Goal: Entertainment & Leisure: Browse casually

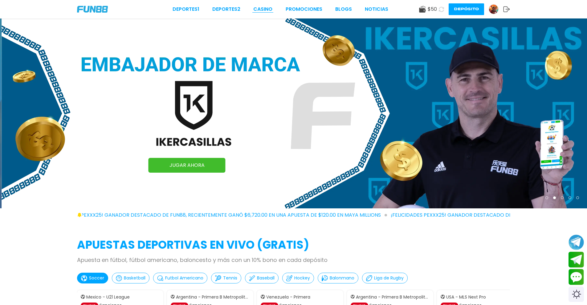
click at [262, 7] on link "CASINO" at bounding box center [262, 9] width 19 height 7
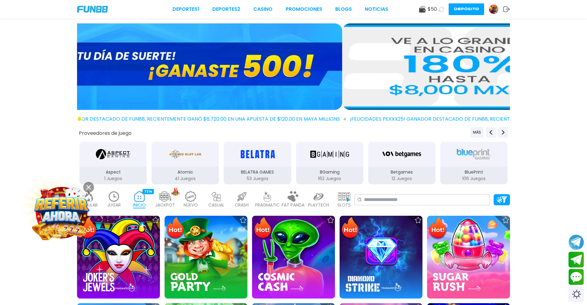
drag, startPoint x: 250, startPoint y: 73, endPoint x: 570, endPoint y: 75, distance: 319.7
click at [579, 75] on div at bounding box center [293, 67] width 587 height 89
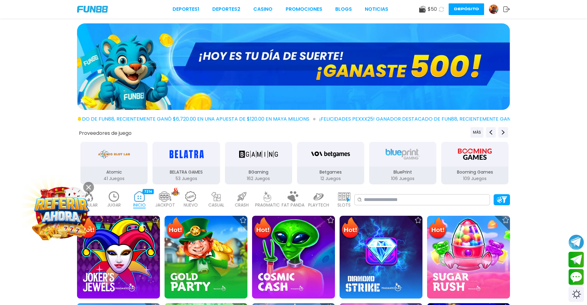
click at [251, 65] on img at bounding box center [293, 66] width 433 height 87
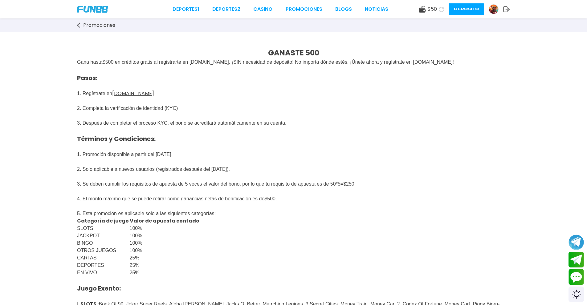
click at [435, 8] on span "$ 50" at bounding box center [431, 9] width 9 height 7
click at [262, 7] on link "CASINO" at bounding box center [262, 9] width 19 height 7
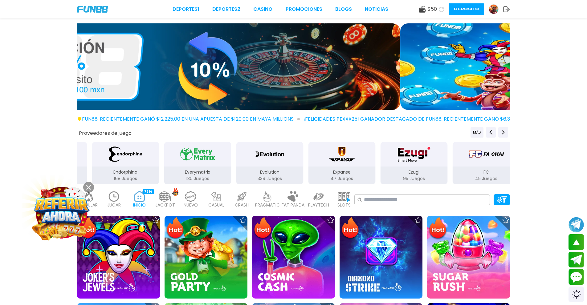
drag, startPoint x: 451, startPoint y: 156, endPoint x: 198, endPoint y: 168, distance: 253.7
click at [198, 168] on div "Everymatrix 130 Juegos" at bounding box center [197, 163] width 68 height 44
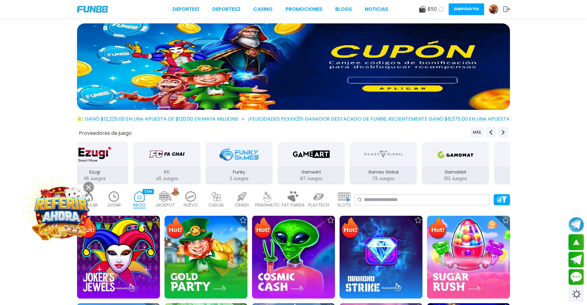
drag, startPoint x: 478, startPoint y: 158, endPoint x: 168, endPoint y: 165, distance: 310.2
click at [168, 165] on div "FC" at bounding box center [166, 154] width 67 height 25
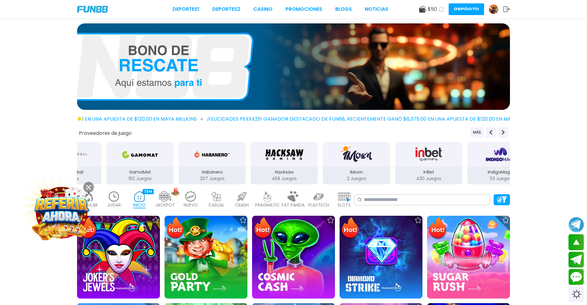
drag, startPoint x: 457, startPoint y: 157, endPoint x: 198, endPoint y: 162, distance: 259.1
click at [198, 162] on img "Habanero" at bounding box center [211, 154] width 39 height 17
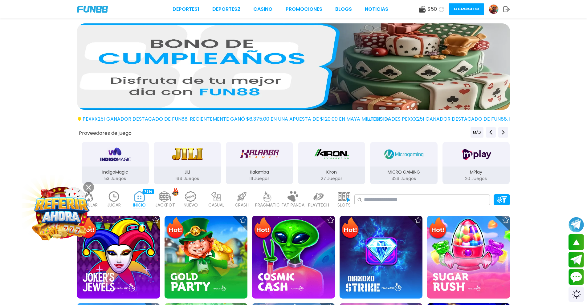
drag, startPoint x: 489, startPoint y: 156, endPoint x: 203, endPoint y: 172, distance: 286.8
click at [203, 172] on div "JiLi 164 Juegos" at bounding box center [187, 163] width 68 height 44
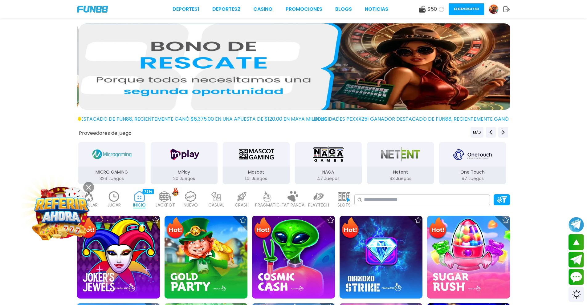
drag, startPoint x: 469, startPoint y: 166, endPoint x: 191, endPoint y: 176, distance: 278.0
click at [191, 176] on div "MPlay 20 Juegos" at bounding box center [183, 176] width 67 height 18
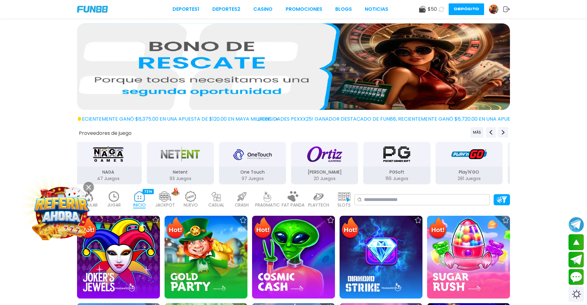
drag, startPoint x: 449, startPoint y: 169, endPoint x: 225, endPoint y: 180, distance: 224.2
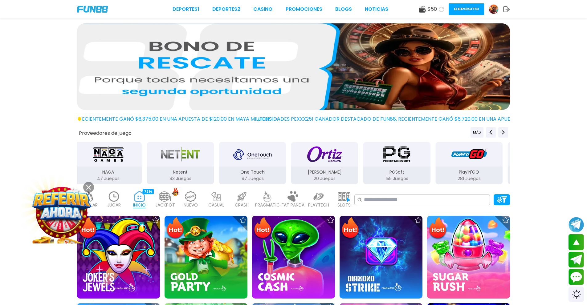
click at [225, 180] on div "One Touch 97 Juegos" at bounding box center [252, 176] width 67 height 18
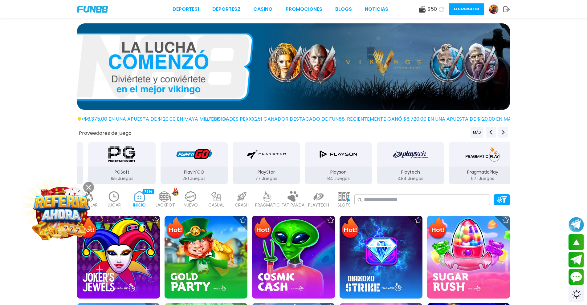
drag, startPoint x: 452, startPoint y: 167, endPoint x: 181, endPoint y: 171, distance: 271.4
click at [181, 171] on div "Play'N'GO 281 Juegos" at bounding box center [193, 176] width 67 height 18
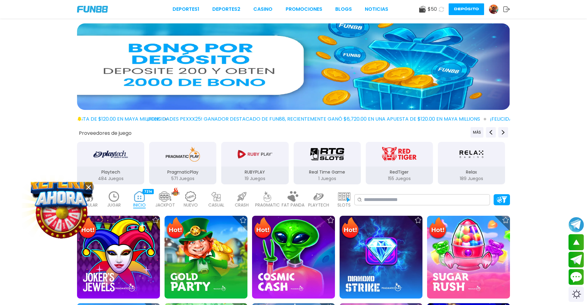
drag, startPoint x: 463, startPoint y: 168, endPoint x: 172, endPoint y: 172, distance: 291.1
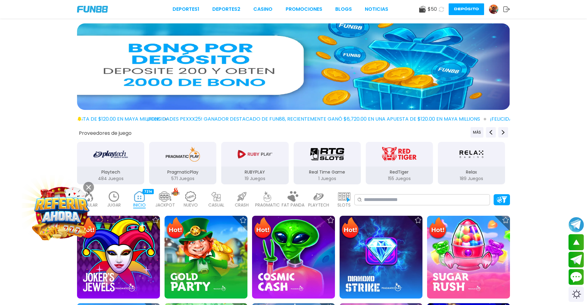
click at [172, 172] on div "PragmaticPlay 571 Juegos" at bounding box center [182, 176] width 67 height 18
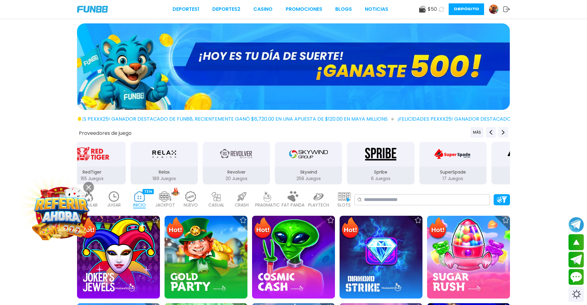
drag, startPoint x: 462, startPoint y: 165, endPoint x: 153, endPoint y: 171, distance: 309.6
click at [153, 171] on div "Relax 189 Juegos" at bounding box center [164, 163] width 68 height 44
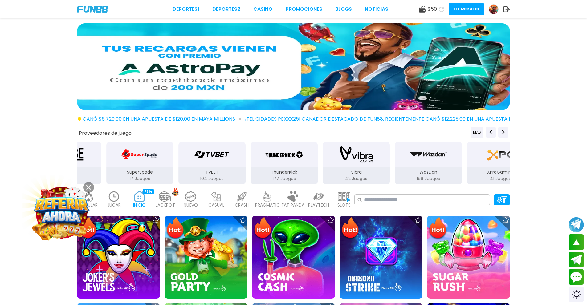
drag, startPoint x: 464, startPoint y: 164, endPoint x: 199, endPoint y: 170, distance: 265.9
click at [199, 170] on div "TVBET 104 Juegos" at bounding box center [212, 163] width 68 height 44
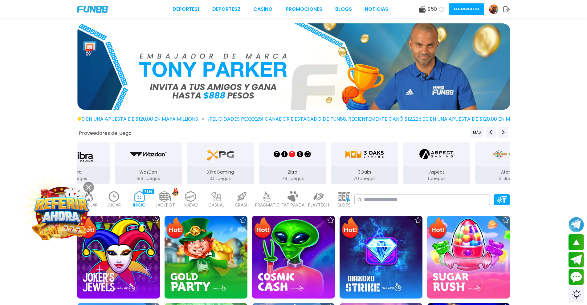
drag, startPoint x: 457, startPoint y: 162, endPoint x: 204, endPoint y: 170, distance: 253.3
click at [204, 170] on div "XProGaming 41 Juegos" at bounding box center [220, 163] width 68 height 44
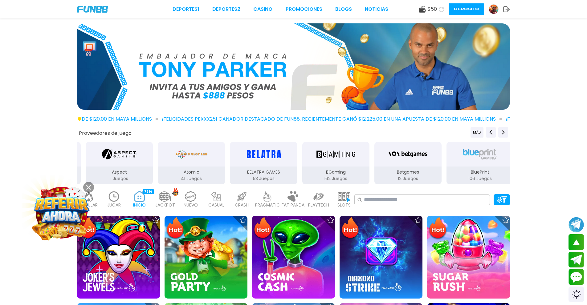
drag, startPoint x: 346, startPoint y: 171, endPoint x: 156, endPoint y: 178, distance: 190.5
click at [156, 178] on button "Atomic 41 Juegos" at bounding box center [191, 163] width 72 height 44
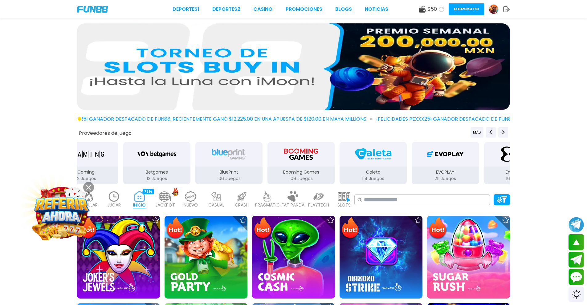
drag, startPoint x: 443, startPoint y: 164, endPoint x: 142, endPoint y: 172, distance: 301.3
click at [195, 171] on div "BluePrint 106 Juegos" at bounding box center [229, 163] width 68 height 44
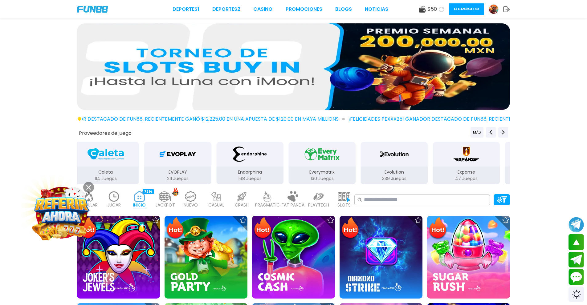
drag, startPoint x: 455, startPoint y: 162, endPoint x: 286, endPoint y: 162, distance: 168.8
click at [288, 161] on div "Everymatrix" at bounding box center [321, 154] width 67 height 25
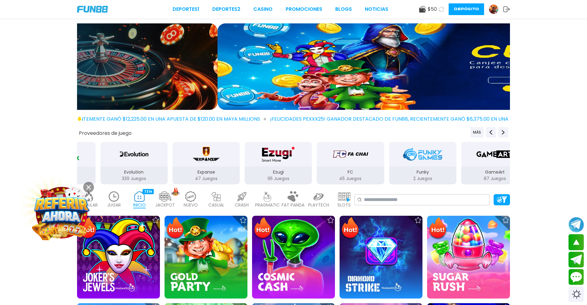
drag, startPoint x: 466, startPoint y: 166, endPoint x: 281, endPoint y: 174, distance: 184.3
click at [281, 174] on div "Ezugi 95 Juegos" at bounding box center [278, 163] width 68 height 44
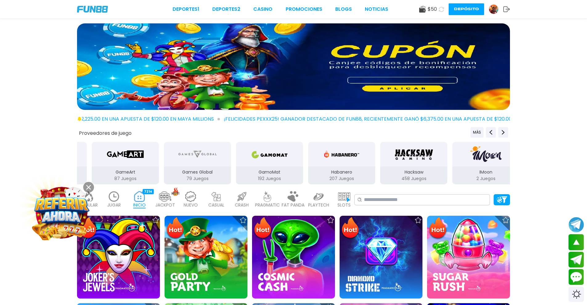
drag, startPoint x: 467, startPoint y: 168, endPoint x: 138, endPoint y: 168, distance: 328.6
click at [138, 168] on div "GameArt 87 Juegos" at bounding box center [124, 176] width 67 height 18
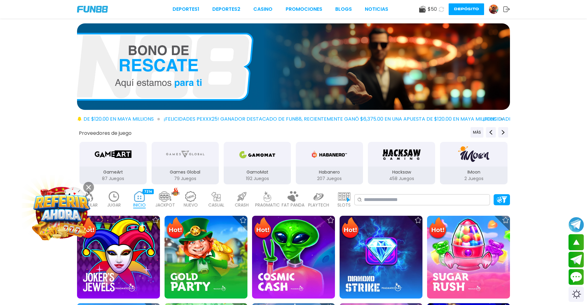
click at [349, 200] on img at bounding box center [344, 196] width 12 height 11
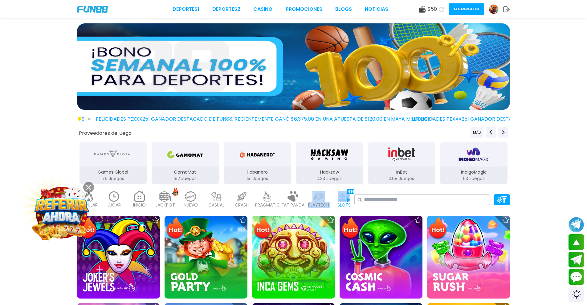
drag, startPoint x: 328, startPoint y: 197, endPoint x: 342, endPoint y: 202, distance: 15.0
click at [342, 202] on div "POPULAR 40 JUGAR 0 INICIO 7214 JACKPOT 133 NUEVO 977 CASUAL 17 CRASH 33 PRAGMAT…" at bounding box center [215, 200] width 277 height 25
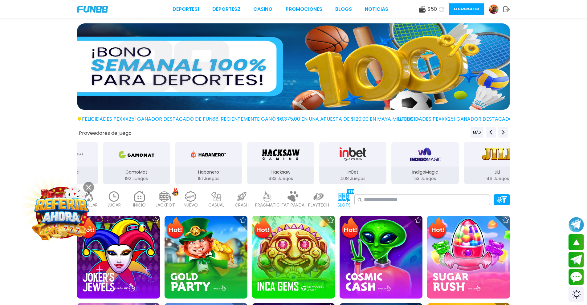
click at [560, 196] on div "POPULAR 40 JUGAR 0 INICIO 7214 JACKPOT 133 NUEVO 977 CASUAL 17 CRASH 33 PRAGMAT…" at bounding box center [293, 200] width 587 height 25
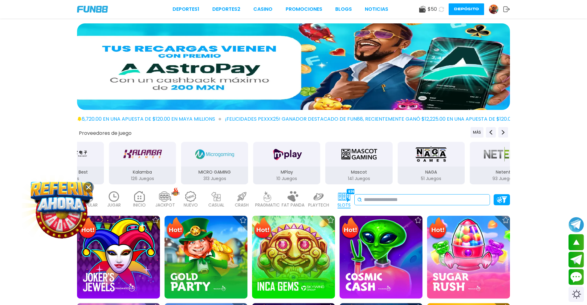
click at [449, 200] on input at bounding box center [425, 199] width 123 height 7
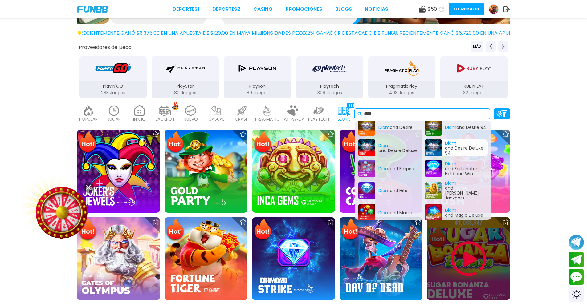
scroll to position [92, 0]
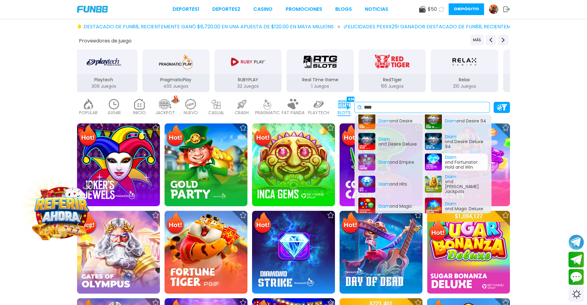
type input "****"
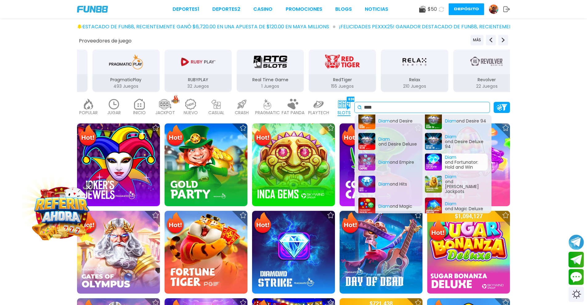
click at [457, 158] on div "Diam ond Fortunator: Hold and Win" at bounding box center [456, 162] width 63 height 17
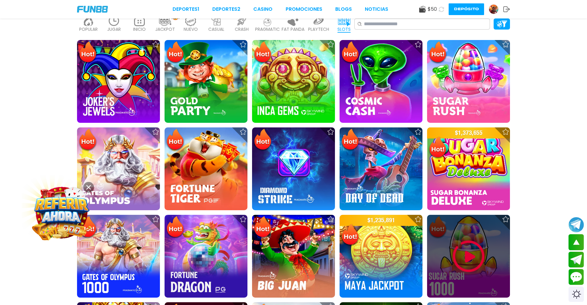
scroll to position [185, 0]
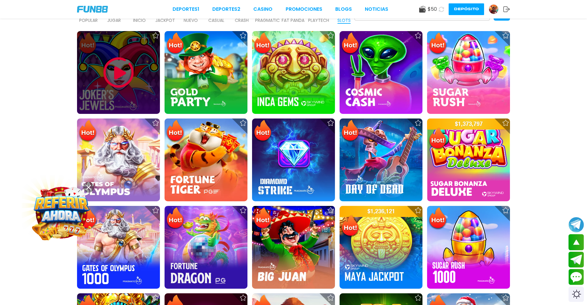
click at [119, 80] on img at bounding box center [118, 72] width 37 height 37
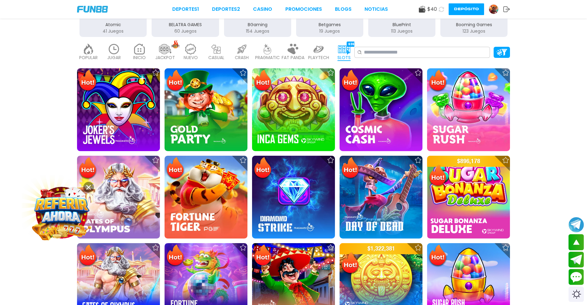
scroll to position [185, 0]
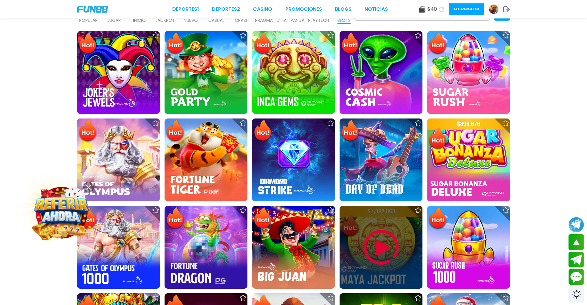
click at [382, 245] on img at bounding box center [380, 247] width 37 height 37
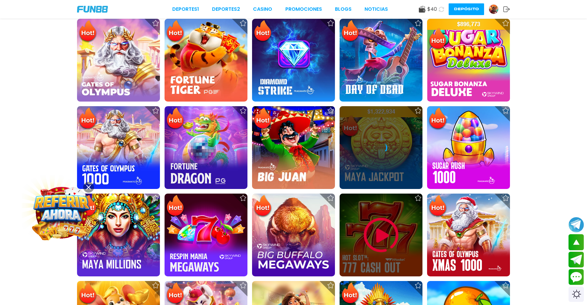
scroll to position [370, 0]
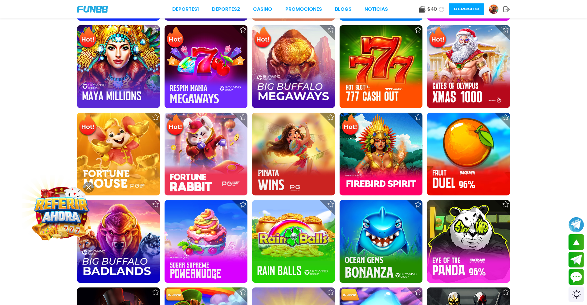
scroll to position [462, 0]
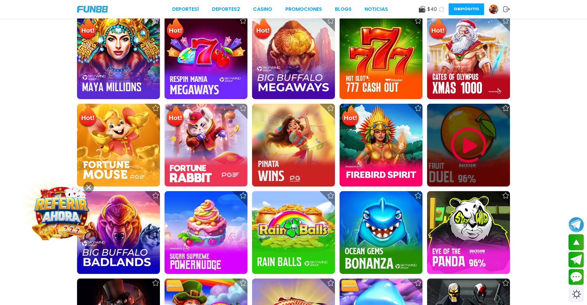
click at [469, 146] on img at bounding box center [468, 145] width 37 height 37
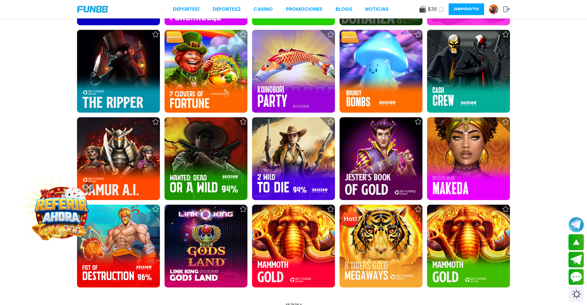
scroll to position [739, 0]
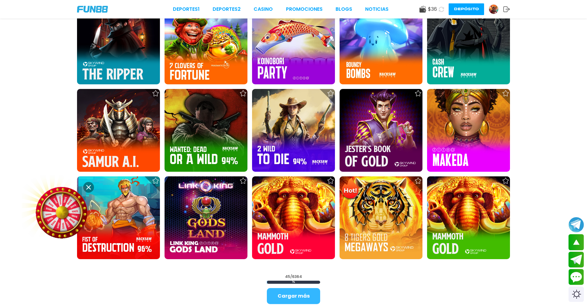
click at [314, 291] on button "Cargar más" at bounding box center [293, 296] width 53 height 16
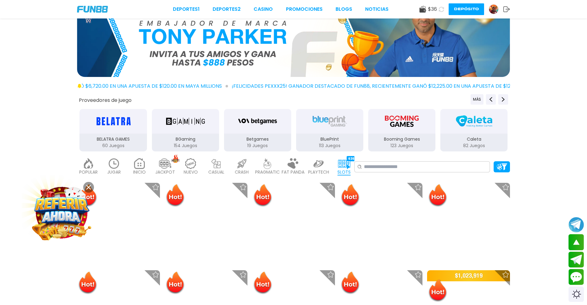
scroll to position [0, 0]
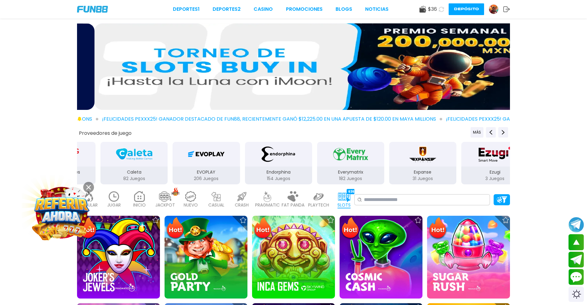
drag, startPoint x: 451, startPoint y: 168, endPoint x: 184, endPoint y: 159, distance: 267.5
click at [184, 159] on div "EVOPLAY 206 Juegos" at bounding box center [206, 163] width 68 height 44
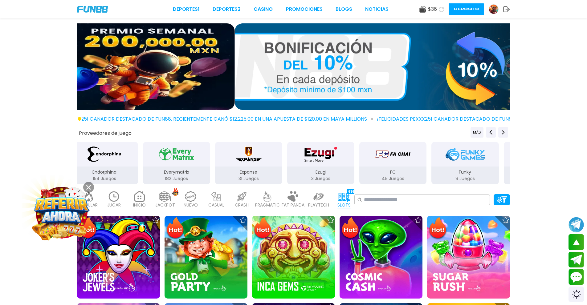
drag, startPoint x: 436, startPoint y: 161, endPoint x: 296, endPoint y: 166, distance: 139.9
click at [297, 165] on div "Ezugi" at bounding box center [320, 154] width 67 height 25
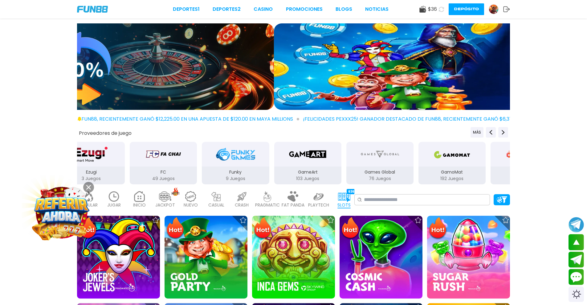
drag, startPoint x: 457, startPoint y: 165, endPoint x: 219, endPoint y: 163, distance: 238.1
click at [219, 163] on div "Funky" at bounding box center [235, 154] width 67 height 25
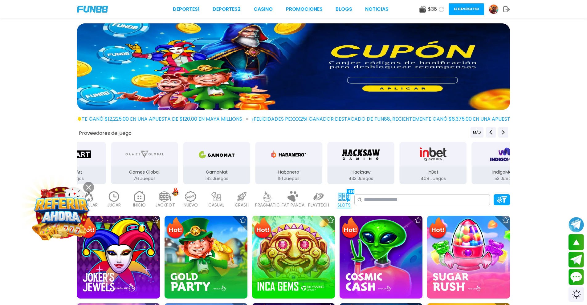
drag, startPoint x: 461, startPoint y: 168, endPoint x: 179, endPoint y: 166, distance: 282.7
click at [182, 166] on div "GamoMat 192 Juegos" at bounding box center [216, 163] width 68 height 44
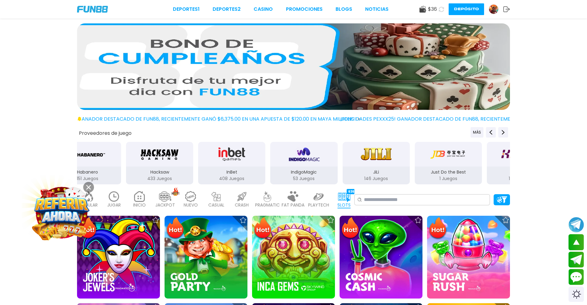
drag, startPoint x: 484, startPoint y: 162, endPoint x: 341, endPoint y: 167, distance: 143.0
click at [341, 167] on button "JiLi 146 Juegos" at bounding box center [376, 163] width 72 height 44
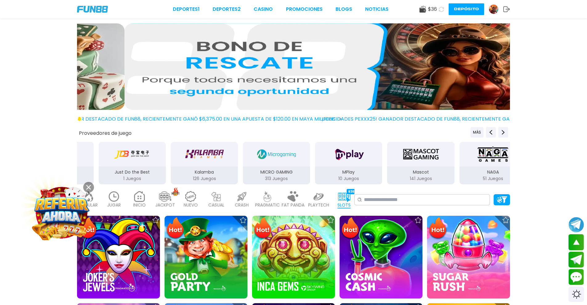
drag, startPoint x: 437, startPoint y: 167, endPoint x: 0, endPoint y: 164, distance: 437.4
click at [10, 164] on div "Proveedores de juego MÁS 3Oaks 90 Juegos Aspect 1 Juegos Atomic 41 Juegos BELAT…" at bounding box center [293, 156] width 587 height 58
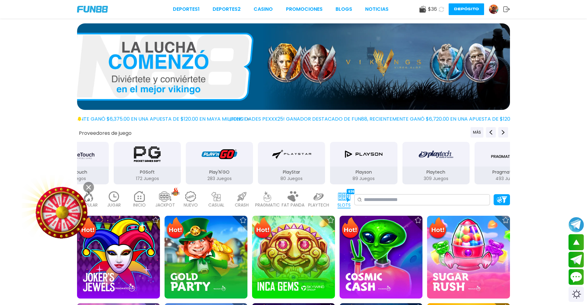
drag, startPoint x: 468, startPoint y: 173, endPoint x: 164, endPoint y: 172, distance: 303.1
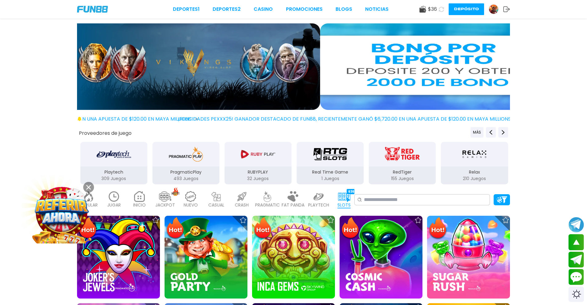
drag, startPoint x: 476, startPoint y: 164, endPoint x: 265, endPoint y: 166, distance: 211.9
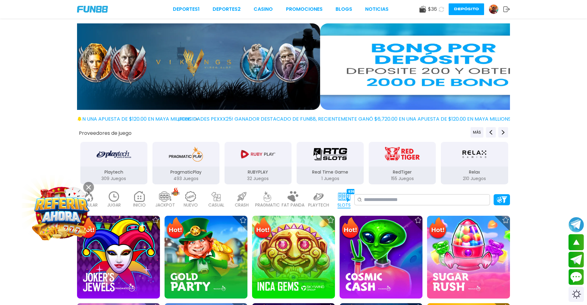
click at [261, 165] on div "RUBYPLAY" at bounding box center [257, 154] width 67 height 25
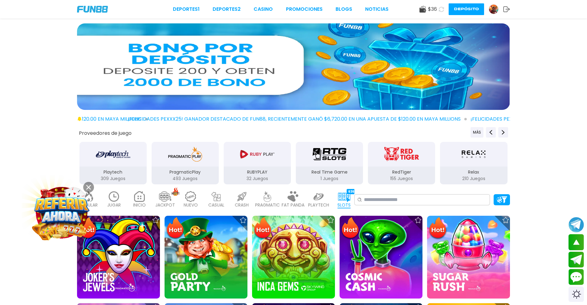
click at [407, 160] on img "RedTiger" at bounding box center [401, 154] width 39 height 17
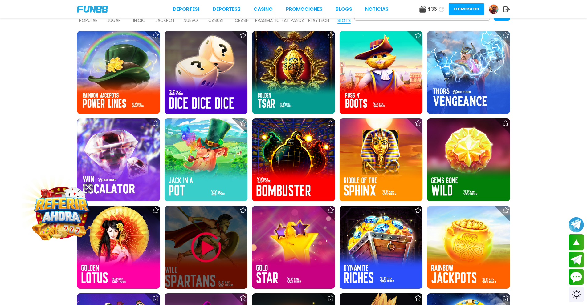
scroll to position [277, 0]
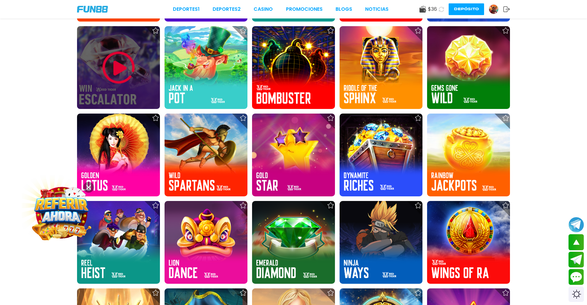
click at [117, 62] on img at bounding box center [118, 67] width 37 height 37
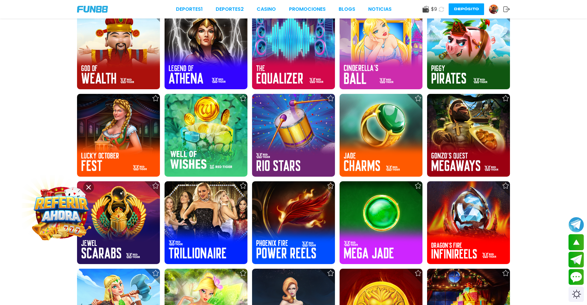
scroll to position [739, 0]
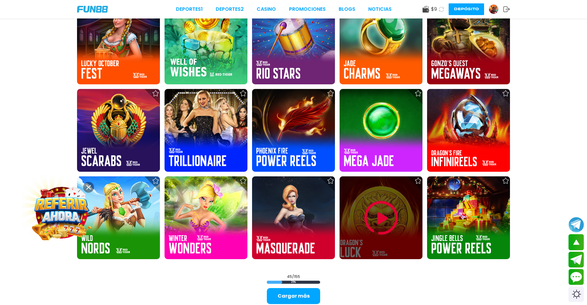
click at [377, 205] on img at bounding box center [380, 218] width 37 height 37
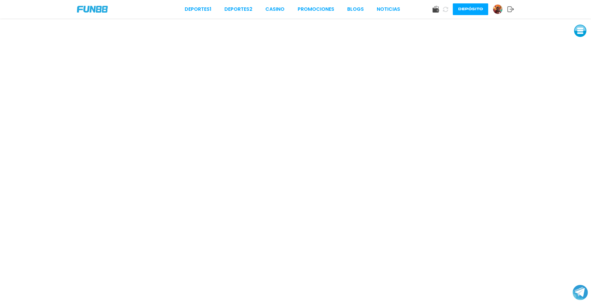
click at [447, 8] on icon at bounding box center [445, 9] width 5 height 5
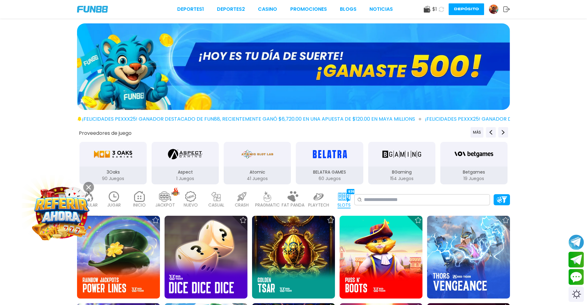
click at [395, 55] on img at bounding box center [293, 66] width 433 height 87
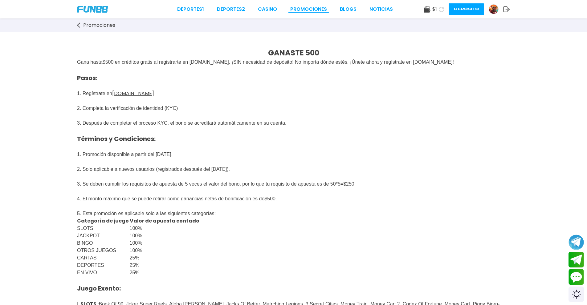
click at [315, 9] on link "Promociones" at bounding box center [308, 9] width 37 height 7
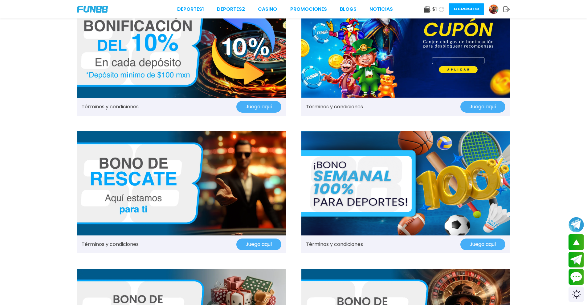
scroll to position [462, 0]
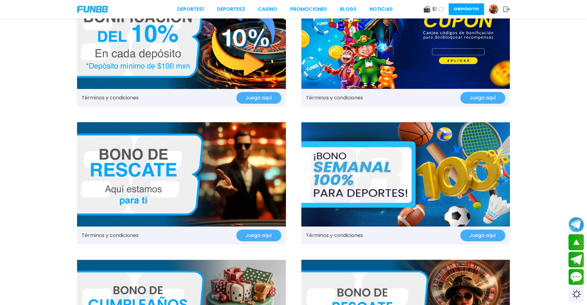
click at [146, 178] on img at bounding box center [181, 174] width 209 height 104
